Goal: Task Accomplishment & Management: Manage account settings

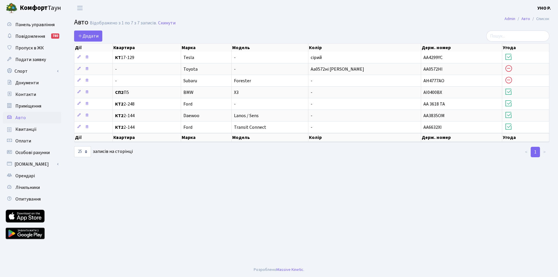
select select "25"
click at [443, 174] on main "Admin Авто Список Авто Відображено з 1 по 7 з 7 записів. Скинути Додати Дії Ква…" at bounding box center [311, 139] width 492 height 246
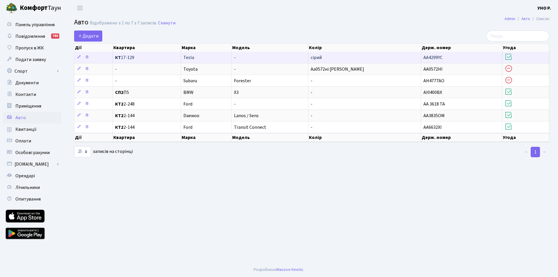
click at [440, 58] on span "AA4299YC" at bounding box center [432, 57] width 19 height 6
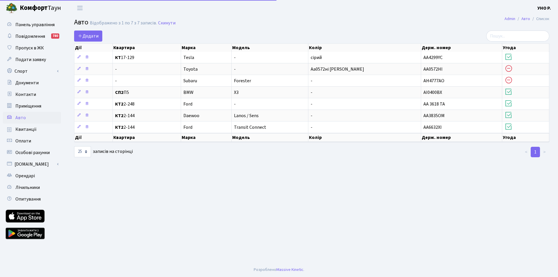
select select "25"
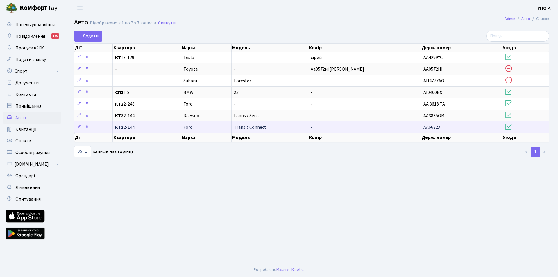
click at [249, 127] on span "Transit Connect" at bounding box center [250, 127] width 32 height 6
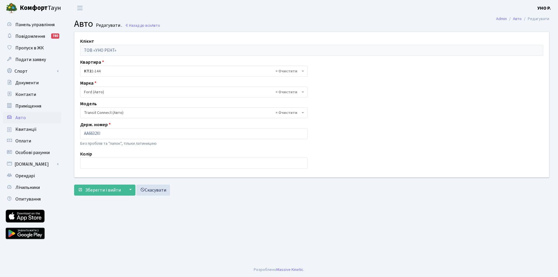
select select "822"
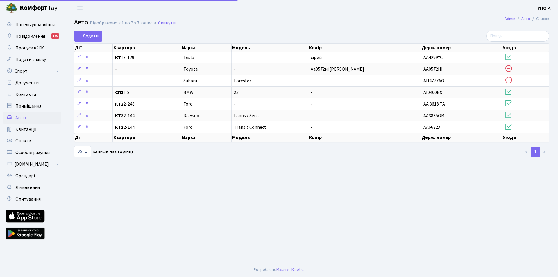
select select "25"
